Goal: Task Accomplishment & Management: Manage account settings

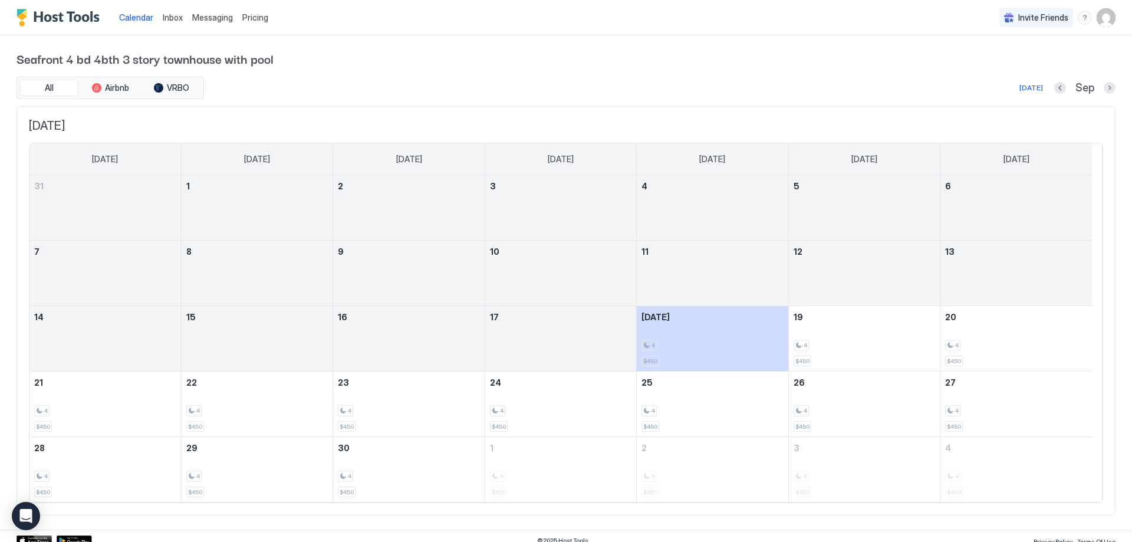
click at [140, 18] on span "Calendar" at bounding box center [136, 17] width 34 height 10
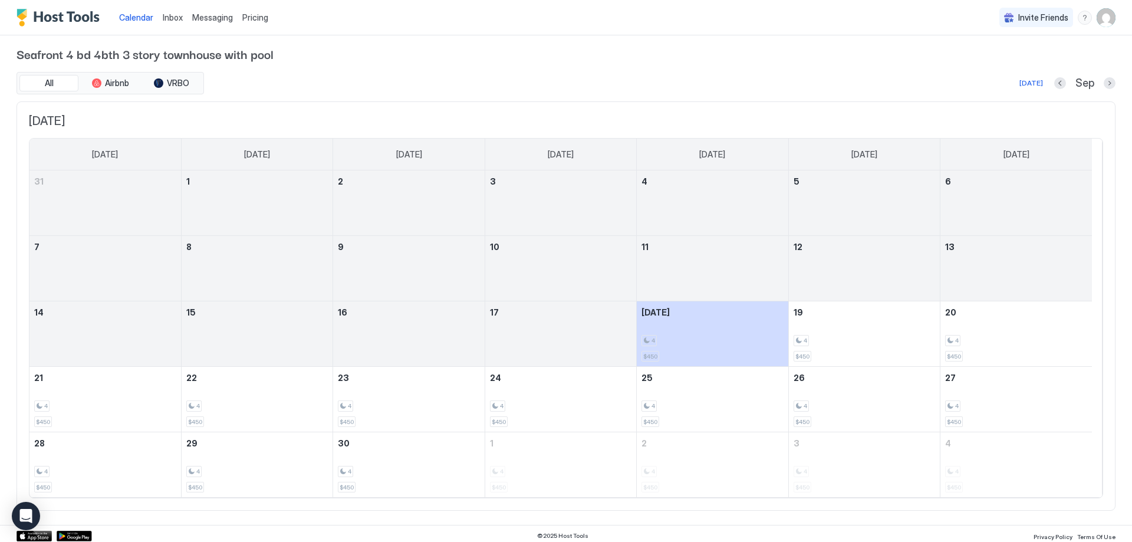
scroll to position [9, 0]
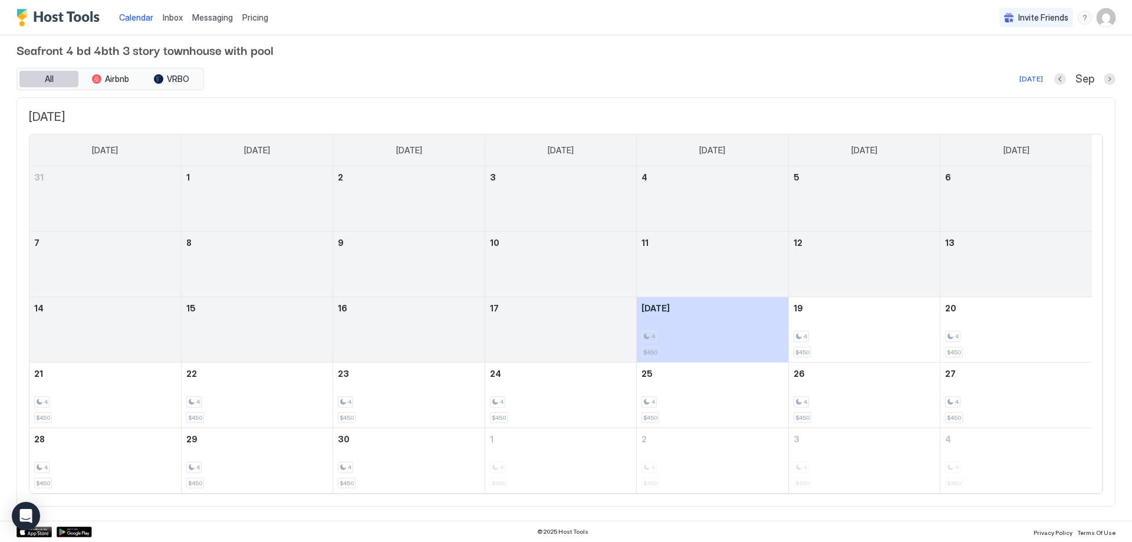
click at [57, 80] on button "All" at bounding box center [48, 79] width 59 height 17
click at [1097, 21] on img "User profile" at bounding box center [1106, 17] width 19 height 19
click at [754, 51] on div at bounding box center [566, 271] width 1132 height 542
click at [208, 193] on div at bounding box center [257, 206] width 151 height 34
click at [218, 193] on div at bounding box center [257, 206] width 151 height 34
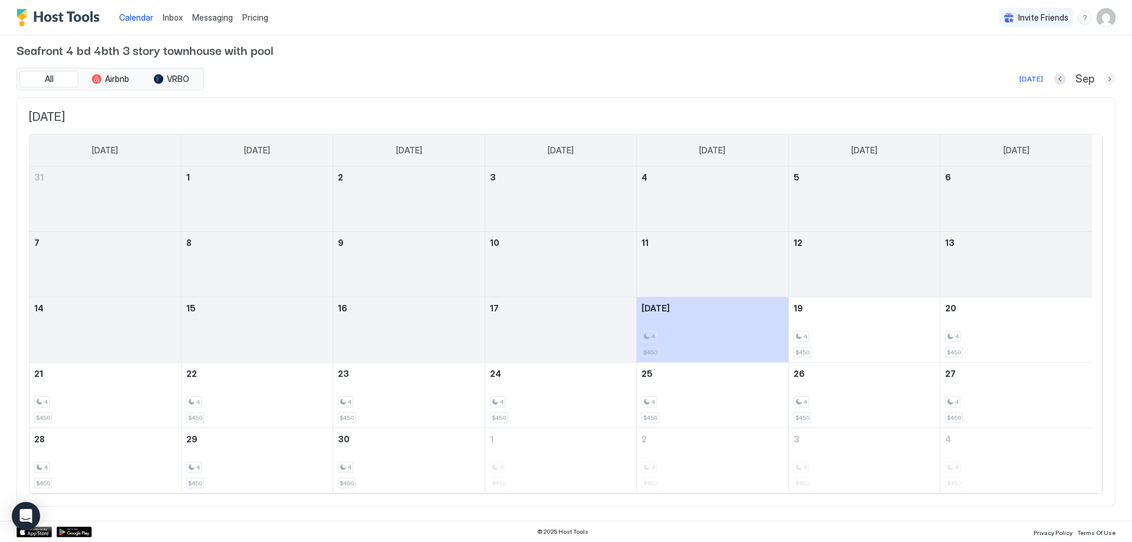
click at [1104, 78] on button "Next month" at bounding box center [1110, 79] width 12 height 12
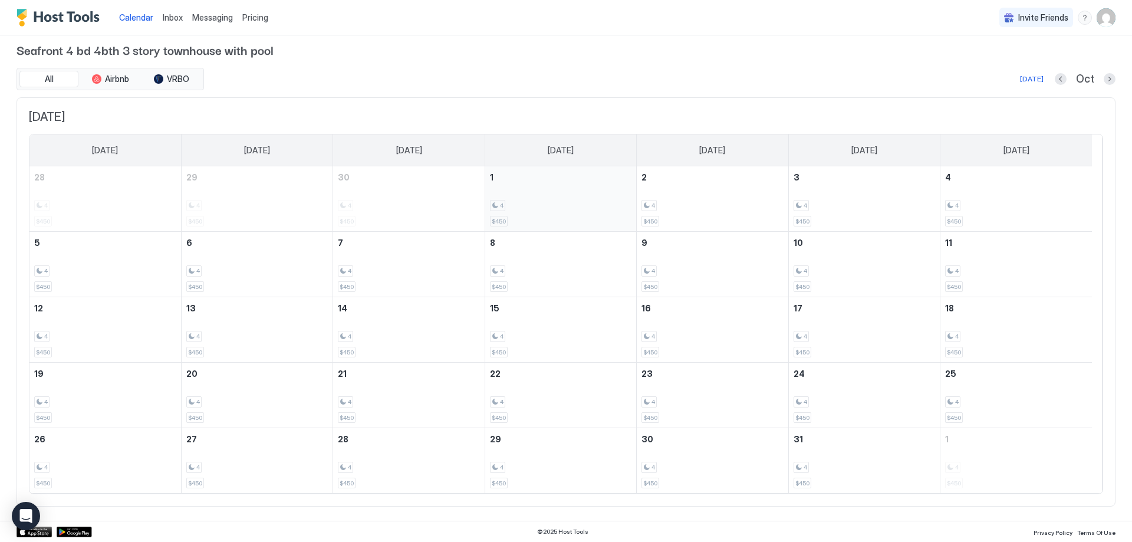
click at [502, 202] on span "4" at bounding box center [502, 206] width 4 height 8
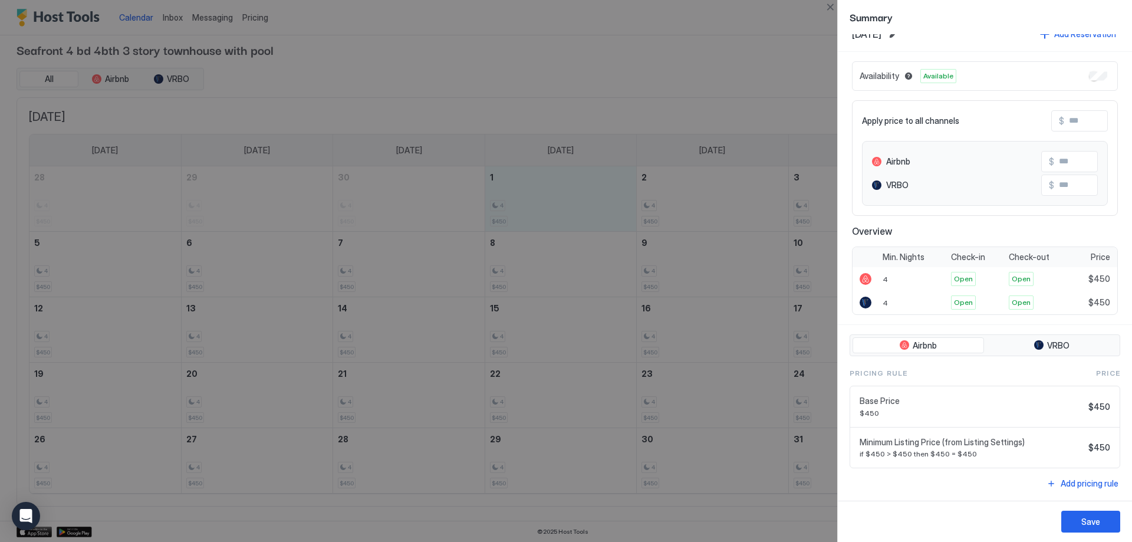
scroll to position [0, 0]
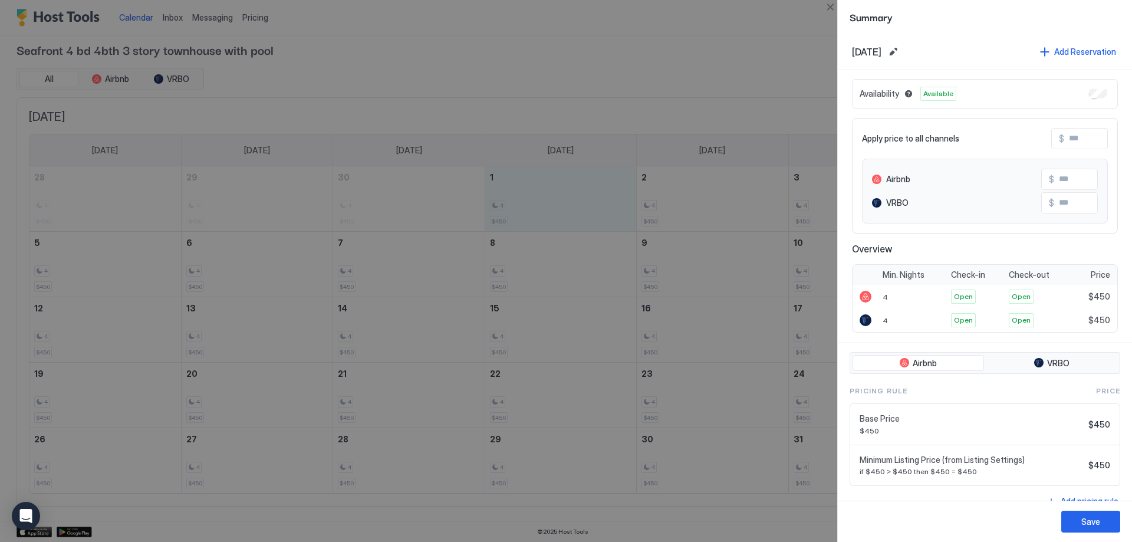
click at [867, 95] on span "Availability" at bounding box center [880, 93] width 40 height 11
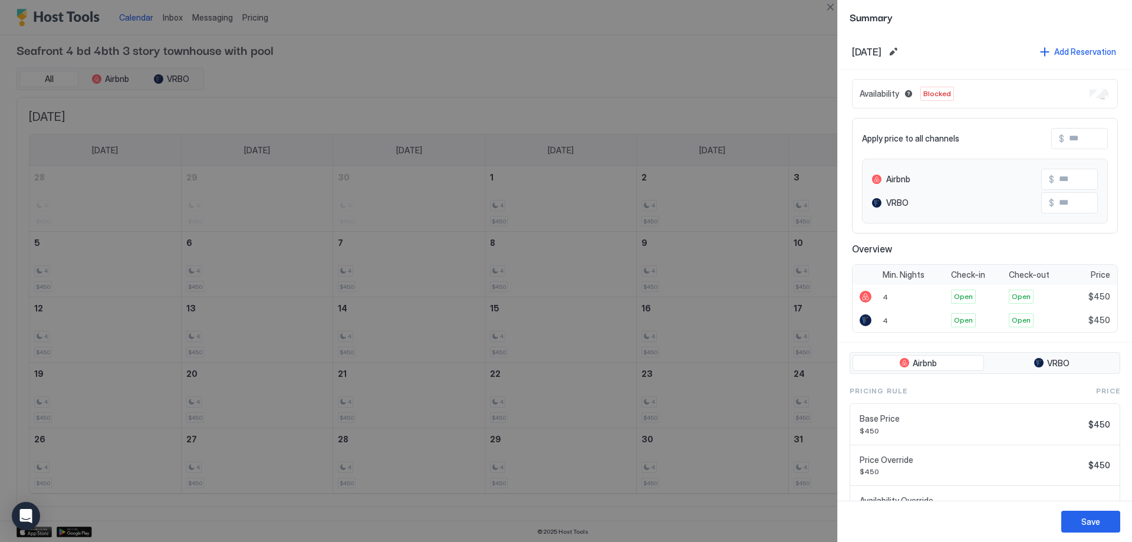
click at [528, 183] on div at bounding box center [566, 271] width 1132 height 542
click at [900, 51] on button "Edit date range" at bounding box center [893, 52] width 14 height 14
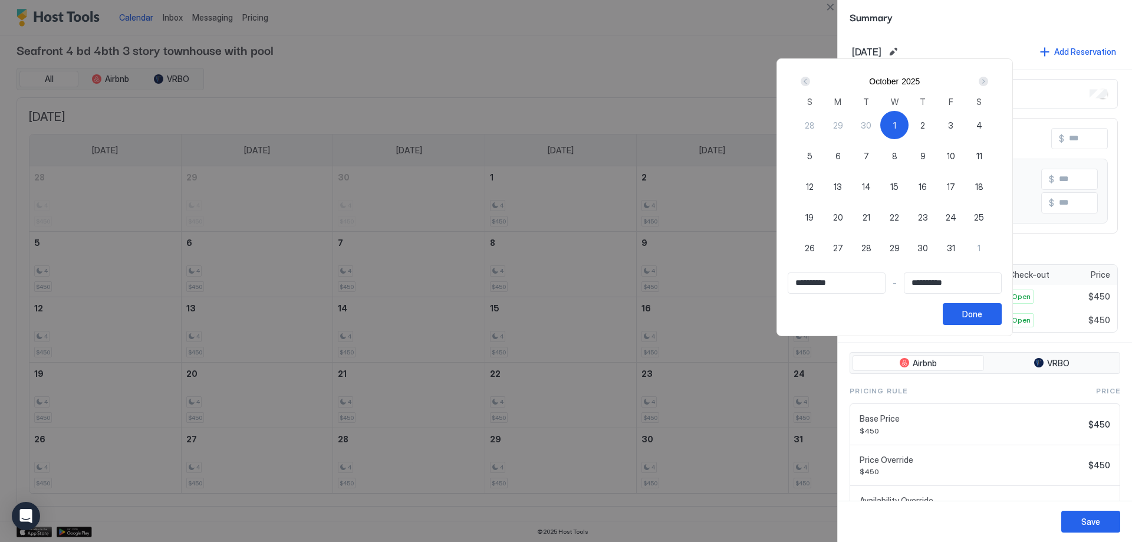
click at [988, 82] on div "Next" at bounding box center [983, 81] width 9 height 9
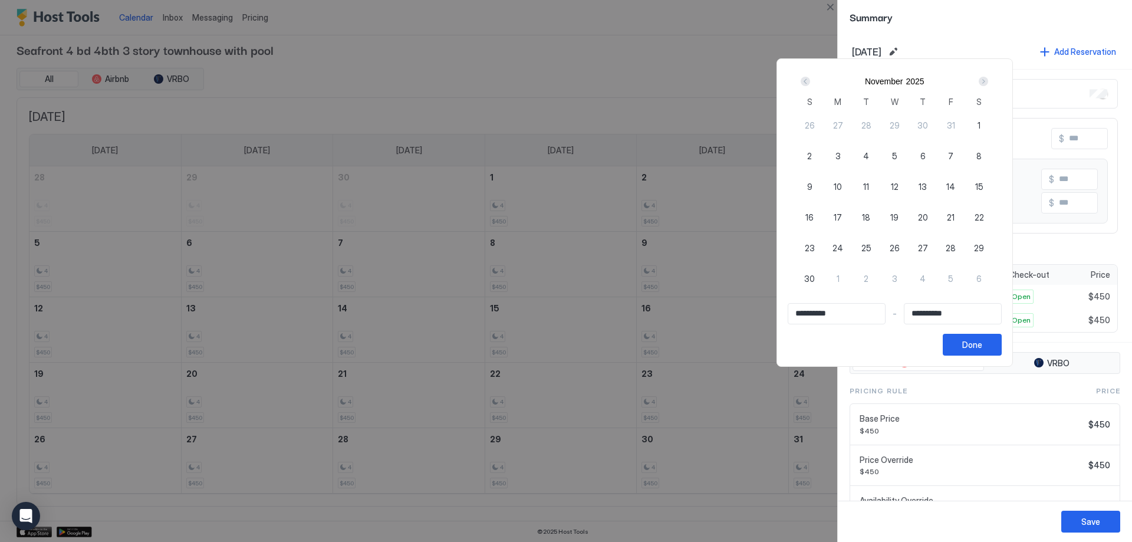
click at [988, 80] on div "Next" at bounding box center [983, 81] width 9 height 9
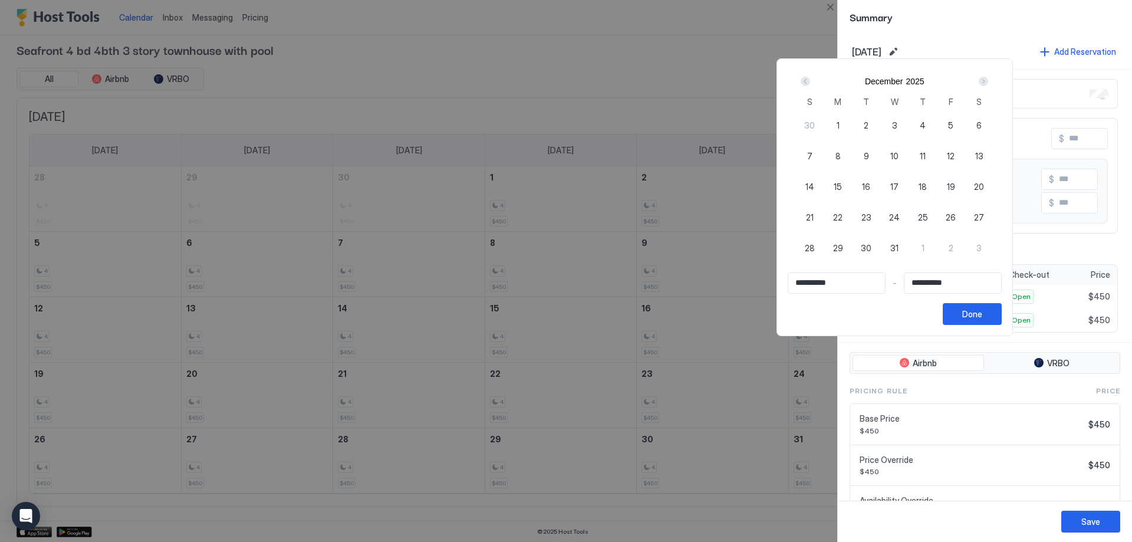
click at [840, 123] on span "1" at bounding box center [838, 125] width 3 height 12
type input "**********"
click at [810, 83] on div "Prev" at bounding box center [805, 81] width 9 height 9
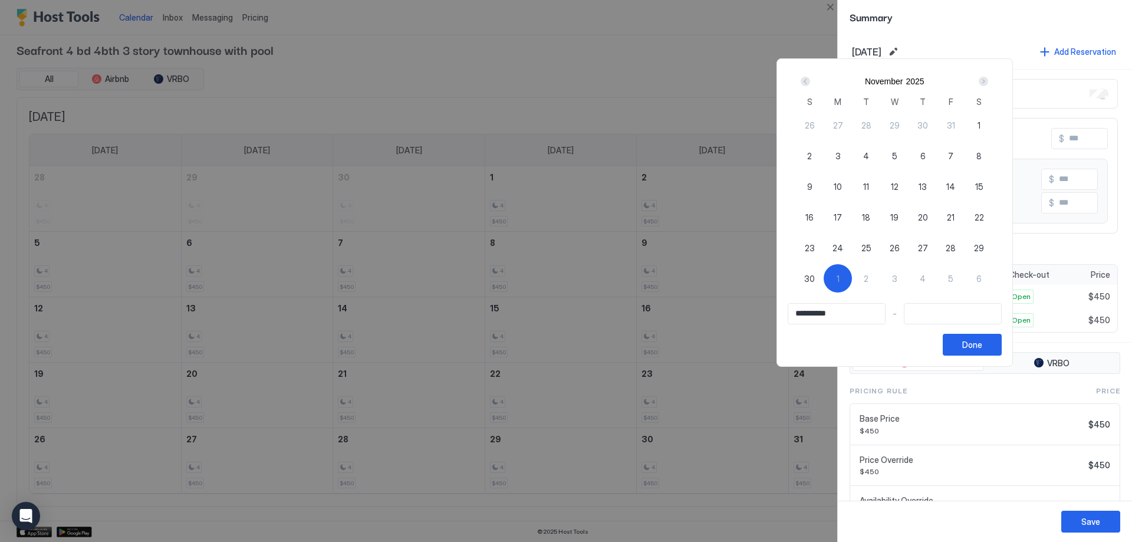
click at [810, 78] on div "Prev" at bounding box center [805, 81] width 9 height 9
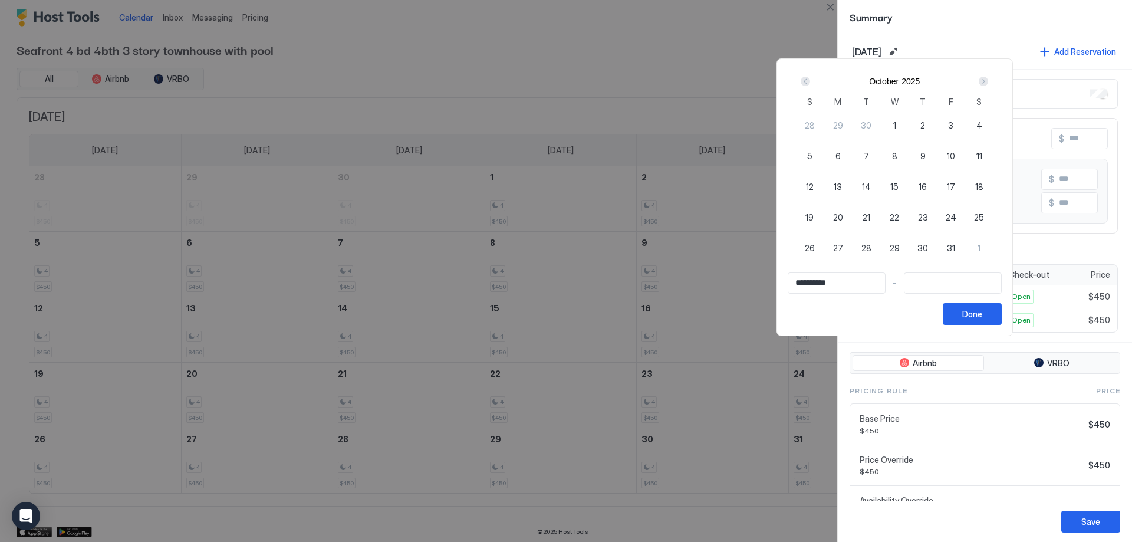
click at [810, 81] on div "Prev" at bounding box center [805, 81] width 9 height 9
click at [955, 185] on span "19" at bounding box center [951, 186] width 8 height 12
type input "**********"
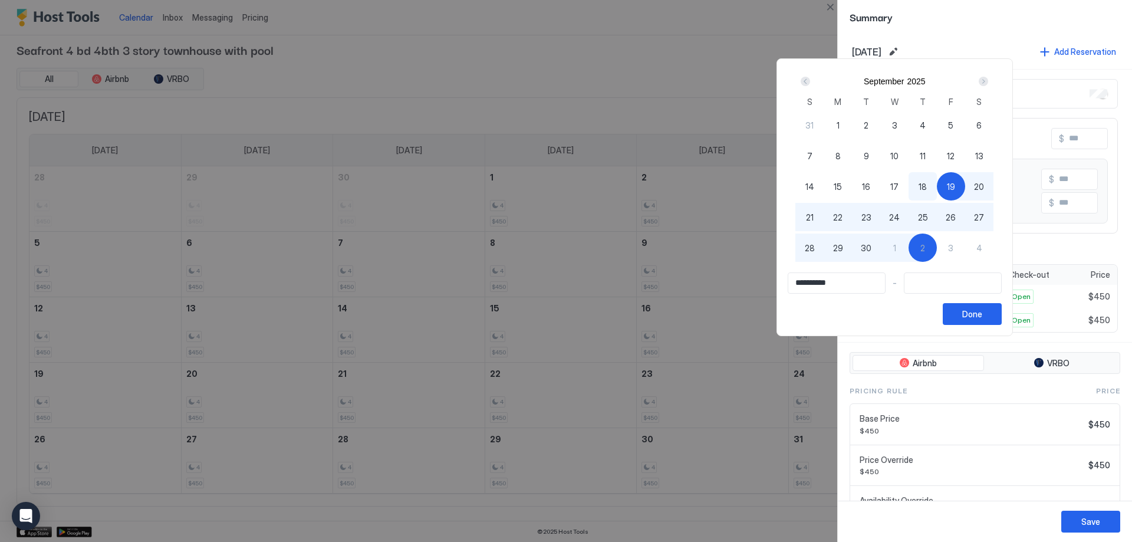
click at [947, 282] on input "Input Field" at bounding box center [952, 283] width 97 height 20
click at [939, 282] on input "Input Field" at bounding box center [952, 283] width 97 height 20
click at [943, 279] on input "Input Field" at bounding box center [952, 283] width 97 height 20
click at [942, 277] on input "Input Field" at bounding box center [952, 283] width 97 height 20
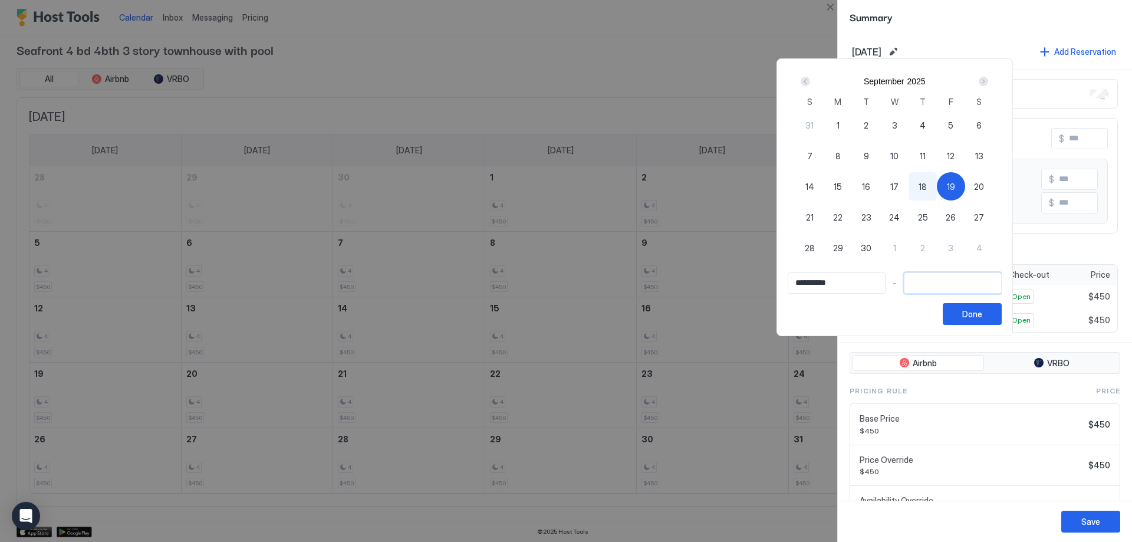
click at [965, 188] on div "19" at bounding box center [951, 186] width 28 height 28
type input "**********"
click at [980, 282] on input "**********" at bounding box center [952, 283] width 97 height 20
drag, startPoint x: 980, startPoint y: 282, endPoint x: 930, endPoint y: 281, distance: 50.7
click at [930, 281] on input "**********" at bounding box center [952, 283] width 97 height 20
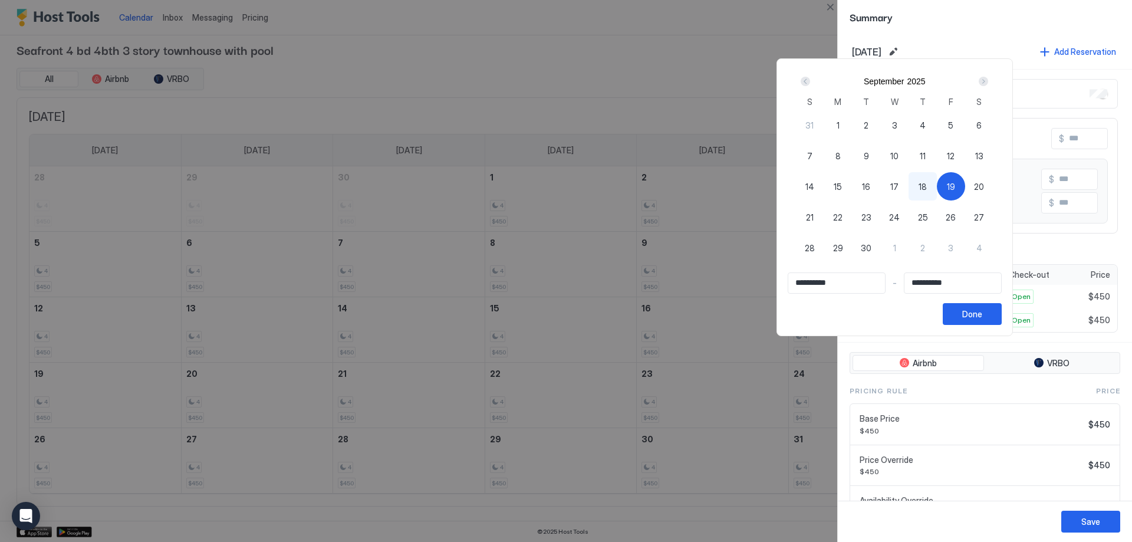
click at [988, 81] on div "Next" at bounding box center [983, 81] width 9 height 9
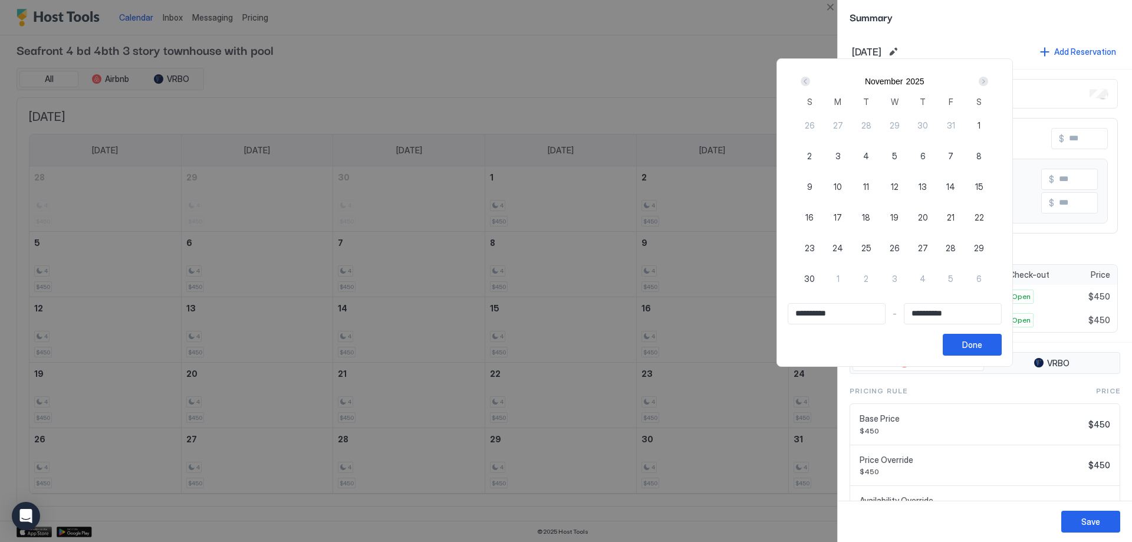
click at [988, 81] on div "Next" at bounding box center [983, 81] width 9 height 9
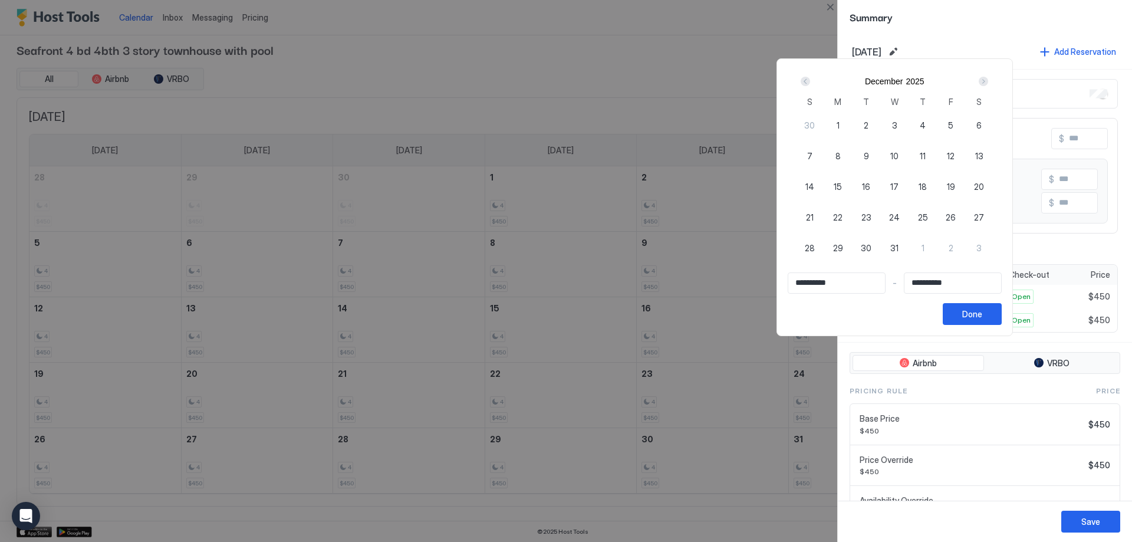
click at [840, 124] on span "1" at bounding box center [838, 125] width 3 height 12
type input "**********"
click at [810, 84] on div "Prev" at bounding box center [805, 81] width 9 height 9
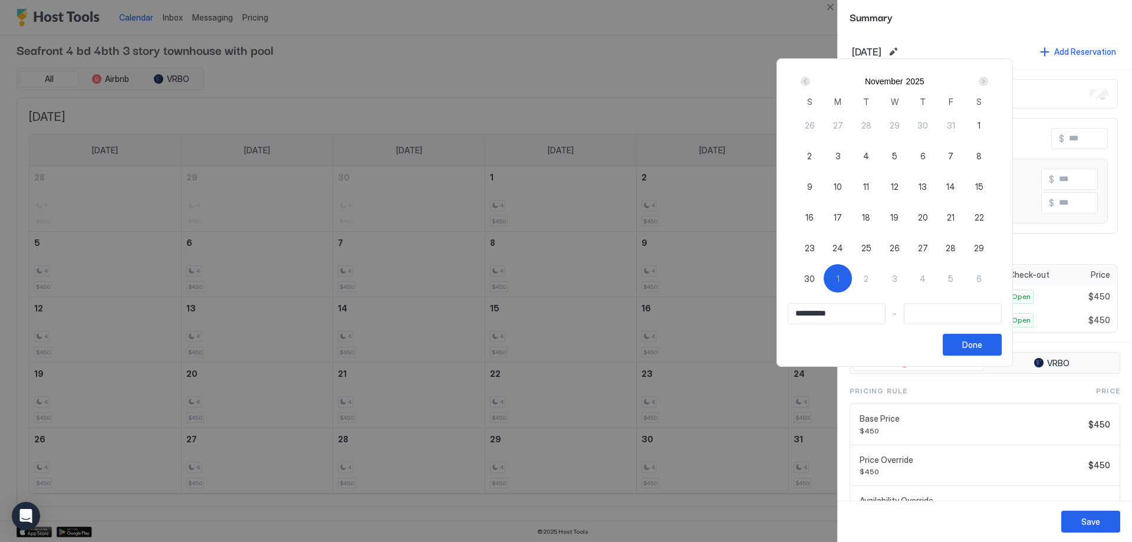
click at [810, 84] on div "Prev" at bounding box center [805, 81] width 9 height 9
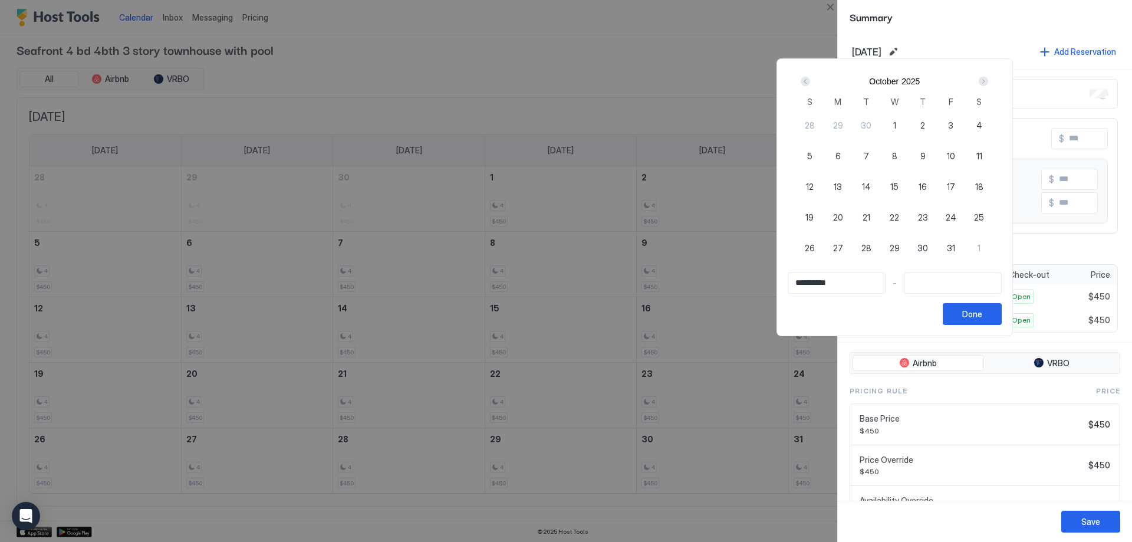
click at [810, 84] on div "Prev" at bounding box center [805, 81] width 9 height 9
click at [955, 185] on span "19" at bounding box center [951, 186] width 8 height 12
type input "**********"
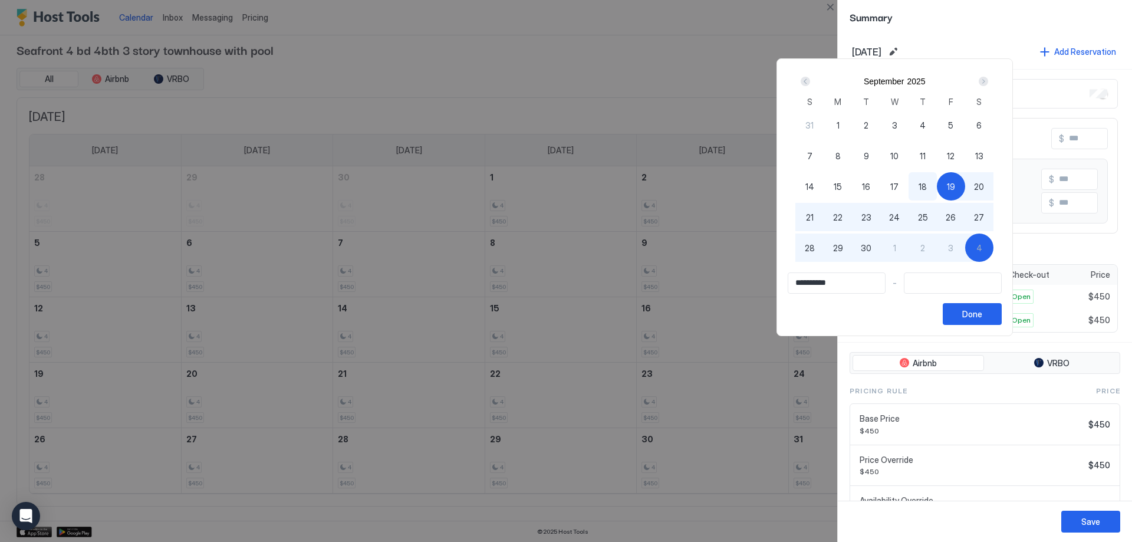
click at [988, 83] on div "Next" at bounding box center [983, 81] width 9 height 9
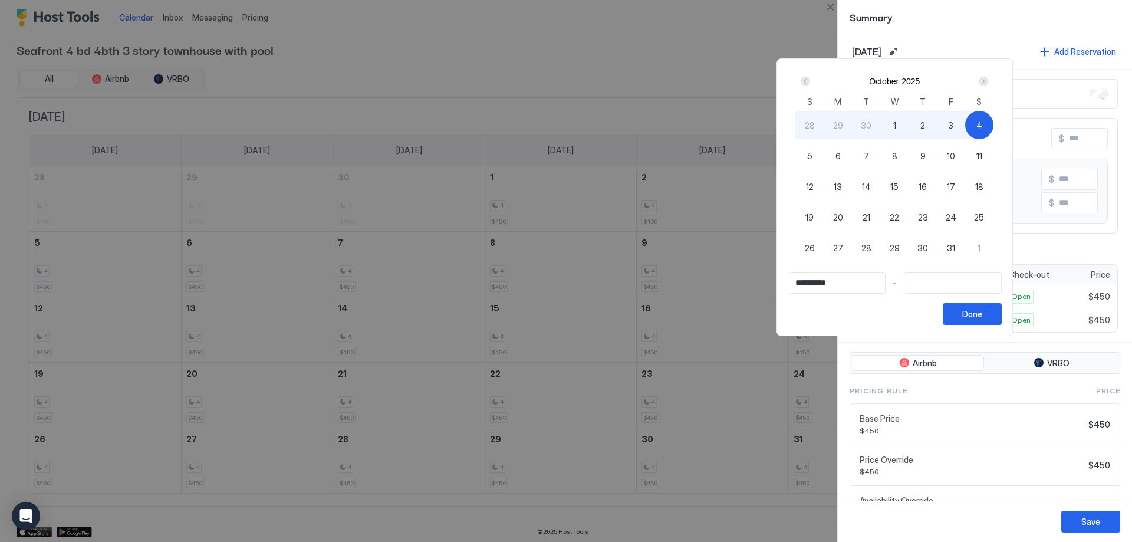
click at [988, 83] on div "Next" at bounding box center [983, 81] width 9 height 9
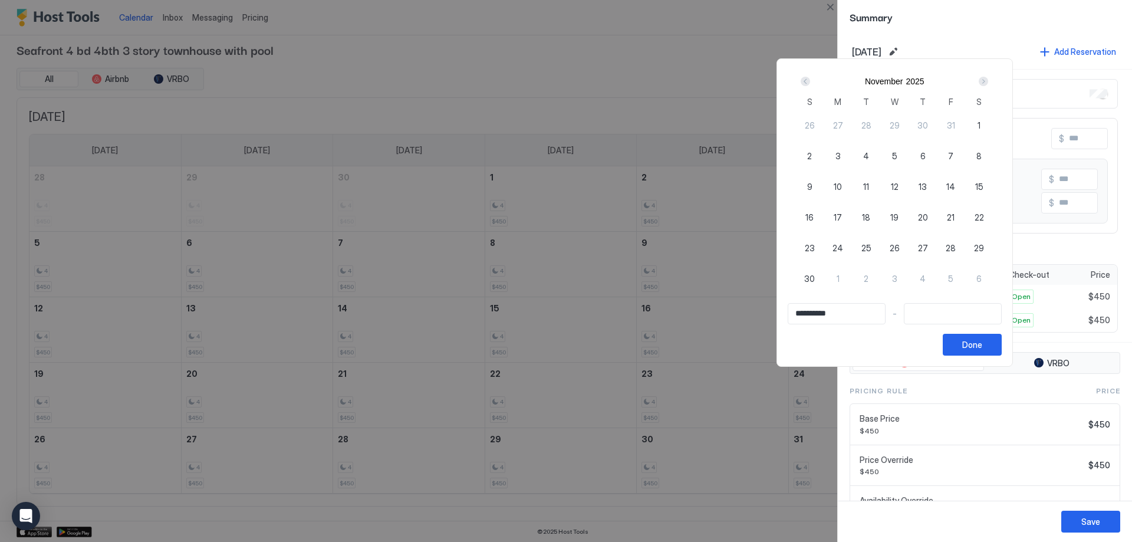
click at [988, 83] on div "Next" at bounding box center [983, 81] width 9 height 9
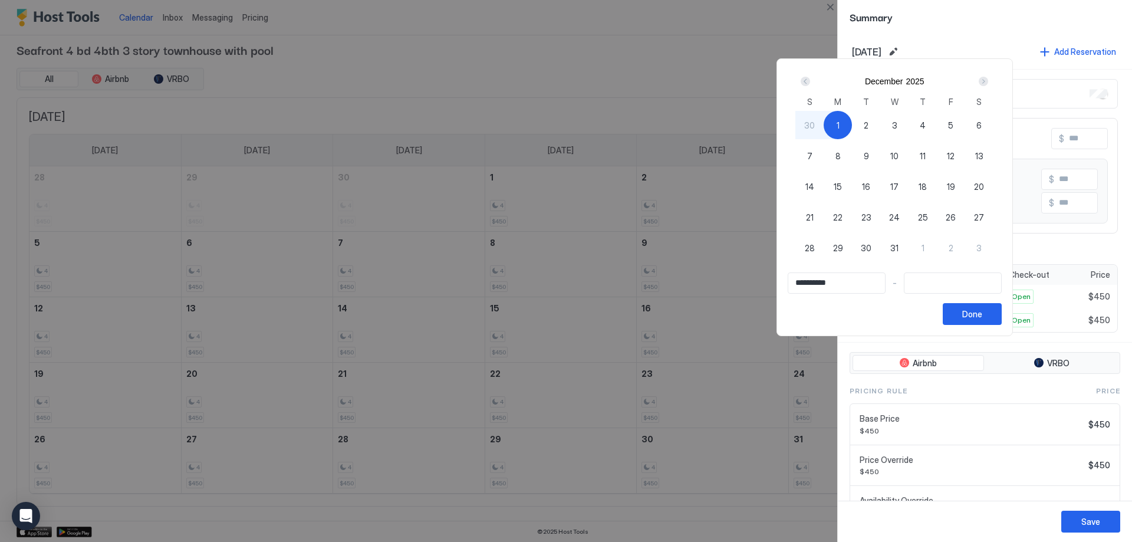
click at [852, 125] on div "1" at bounding box center [838, 125] width 28 height 28
type input "**********"
click at [982, 315] on div "Done" at bounding box center [972, 314] width 20 height 12
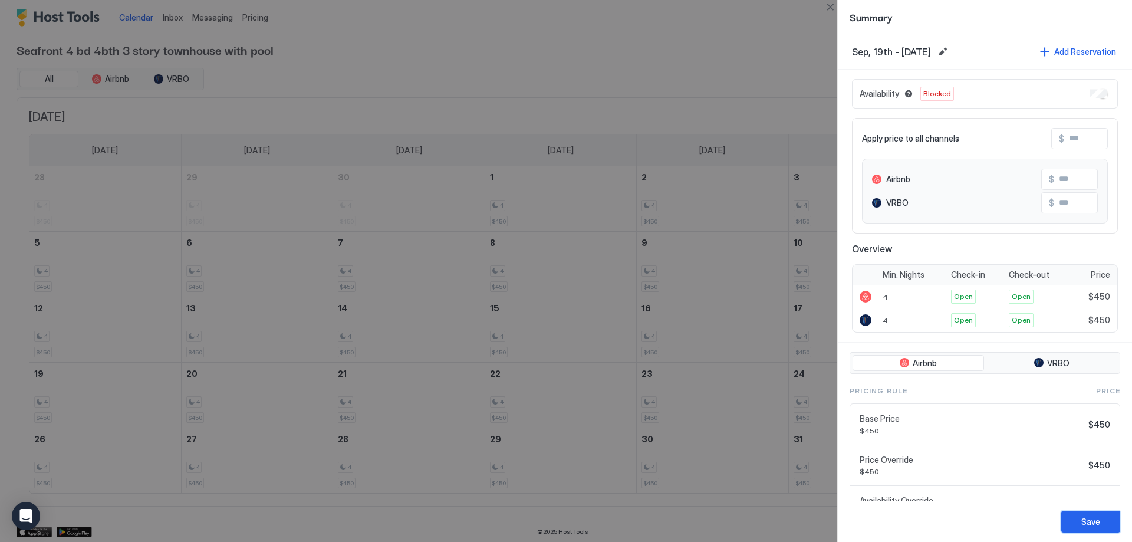
click at [1072, 524] on button "Save" at bounding box center [1090, 522] width 59 height 22
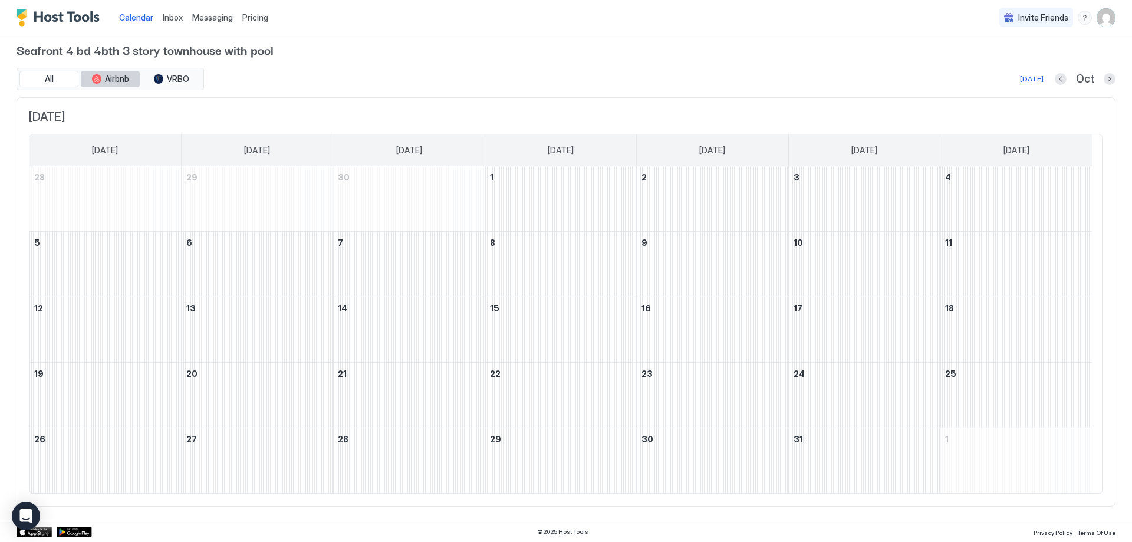
click at [110, 79] on span "Airbnb" at bounding box center [117, 79] width 24 height 11
click at [176, 79] on span "VRBO" at bounding box center [178, 79] width 22 height 11
click at [61, 78] on button "All" at bounding box center [48, 79] width 59 height 17
